Goal: Information Seeking & Learning: Learn about a topic

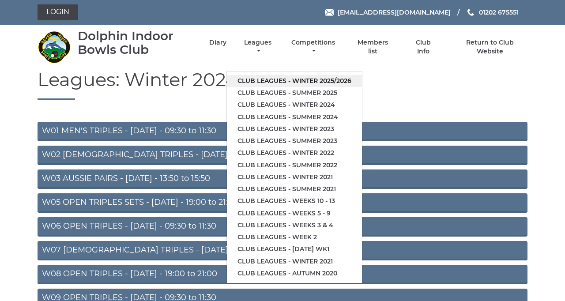
click at [362, 87] on link "Club leagues - Winter 2025/2026" at bounding box center [294, 81] width 135 height 12
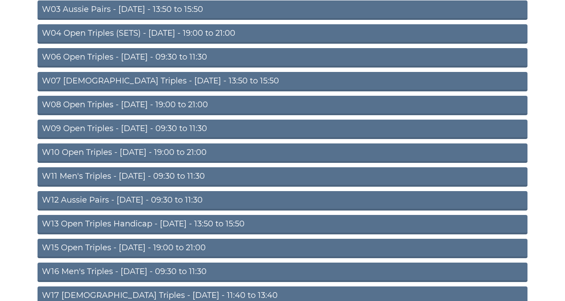
scroll to position [170, 0]
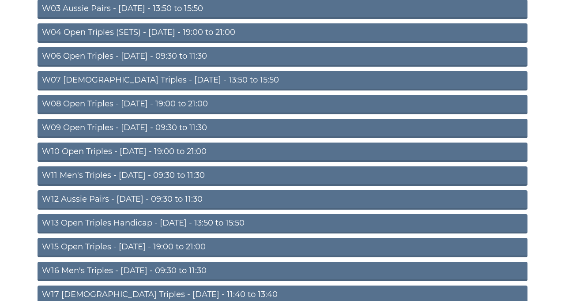
click at [333, 233] on link "W13 Open Triples Handicap - Thursday - 13:50 to 15:50" at bounding box center [282, 223] width 490 height 19
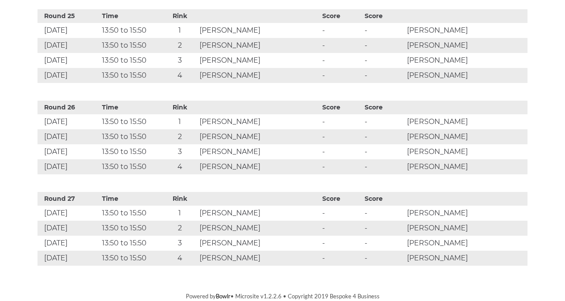
scroll to position [2708, 0]
